Goal: Task Accomplishment & Management: Complete application form

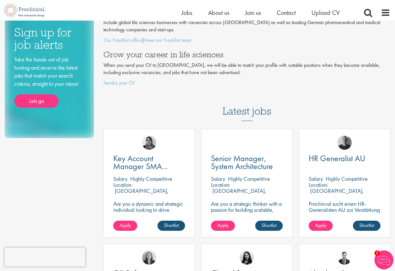
scroll to position [95, 0]
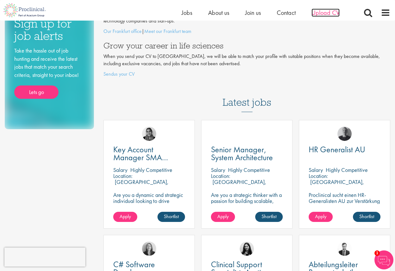
click at [320, 16] on span "Upload CV" at bounding box center [325, 13] width 28 height 8
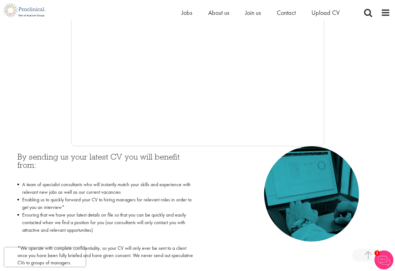
scroll to position [158, 0]
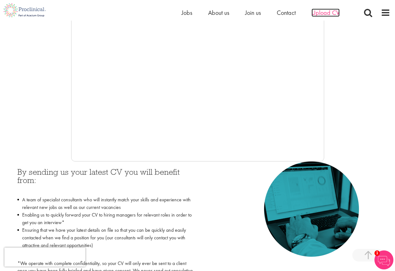
click at [328, 14] on span "Upload CV" at bounding box center [325, 13] width 28 height 8
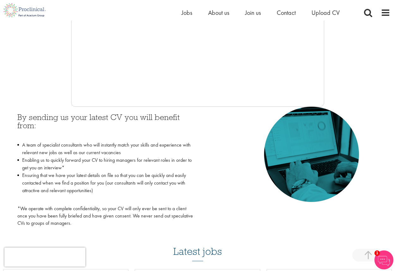
scroll to position [253, 0]
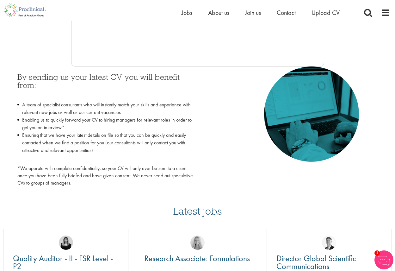
click at [378, 255] on span "1" at bounding box center [376, 252] width 5 height 5
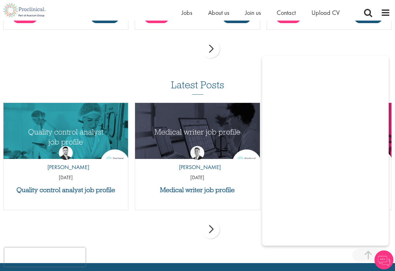
scroll to position [459, 0]
